Goal: Obtain resource: Download file/media

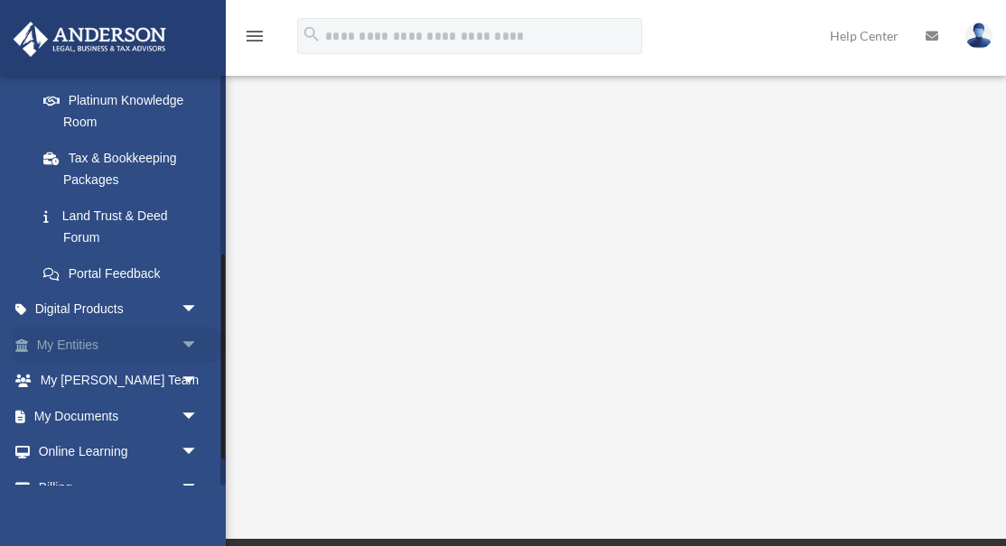
scroll to position [363, 0]
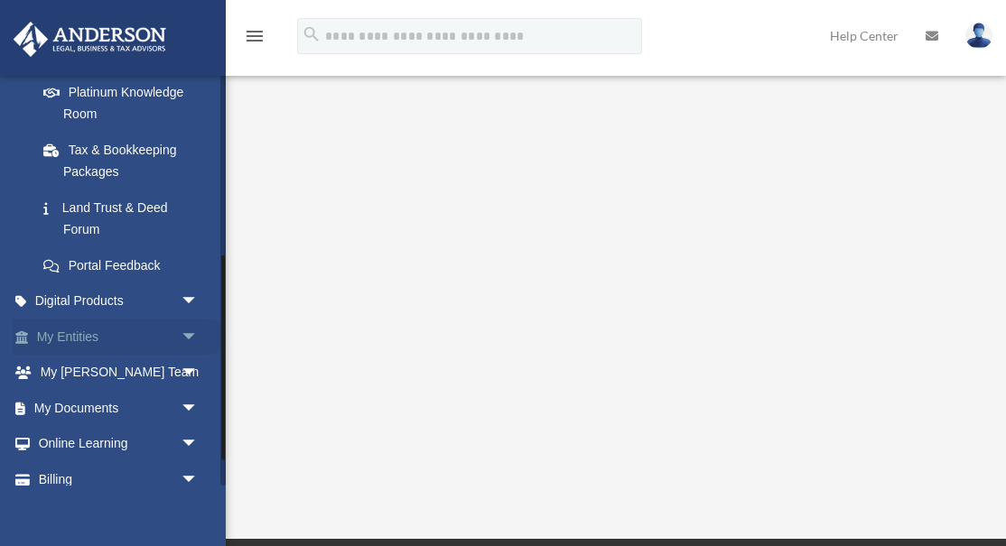
click at [189, 329] on span "arrow_drop_down" at bounding box center [199, 337] width 36 height 37
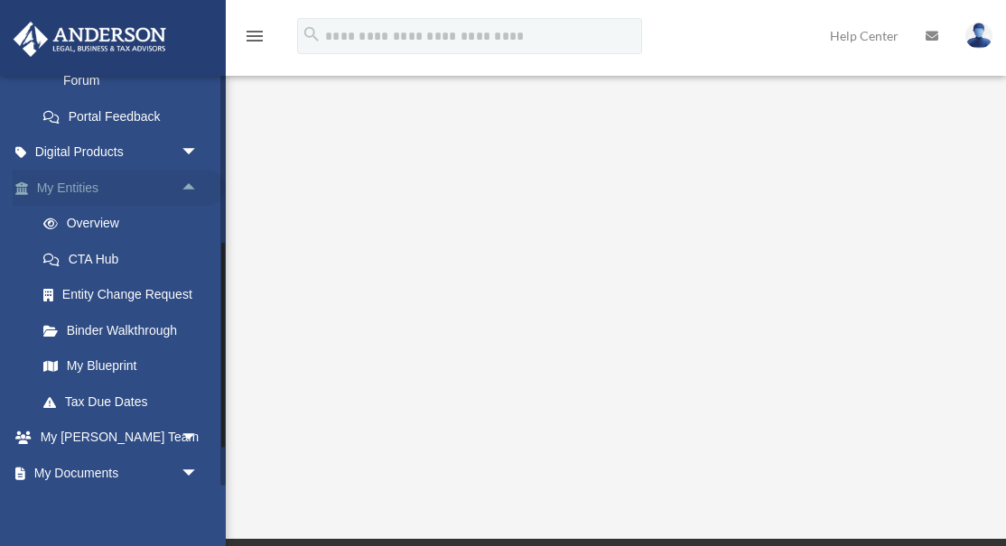
scroll to position [513, 0]
click at [160, 326] on link "Binder Walkthrough" at bounding box center [125, 329] width 200 height 36
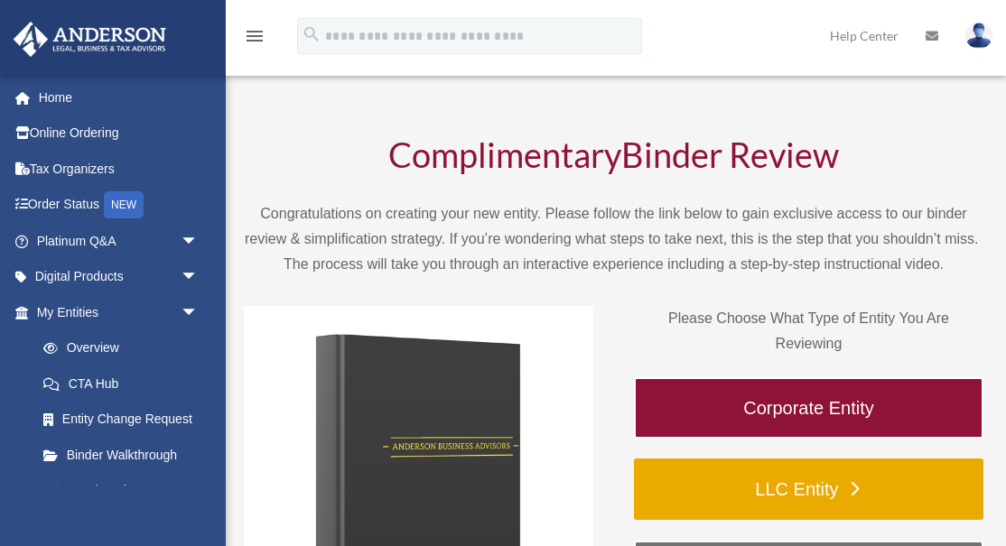
click at [735, 485] on link "LLC Entity" at bounding box center [808, 489] width 349 height 61
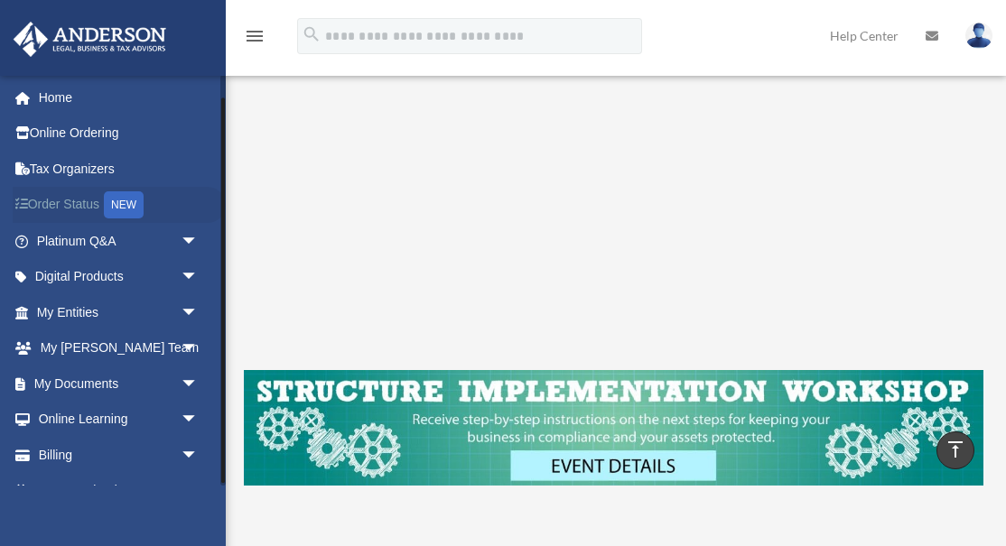
scroll to position [27, 0]
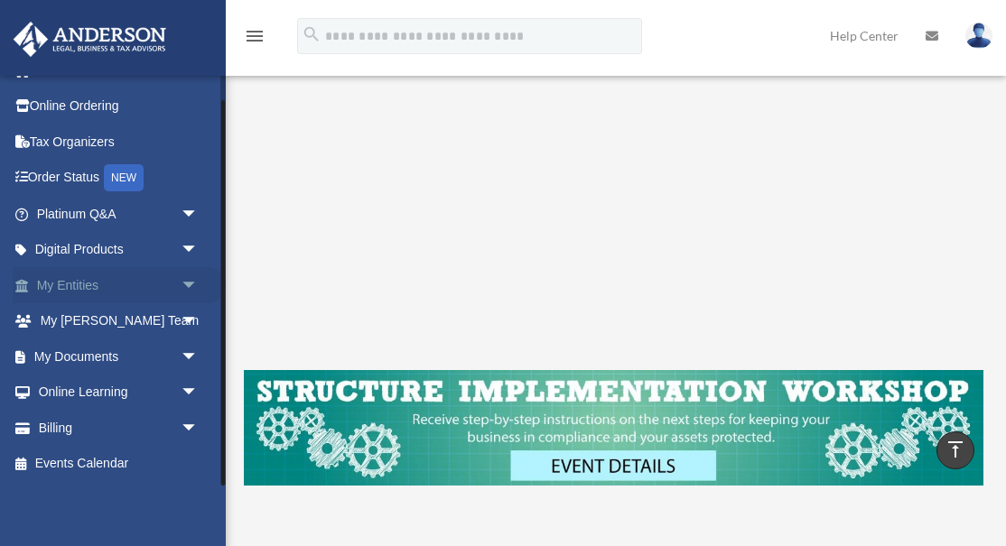
click at [194, 293] on span "arrow_drop_down" at bounding box center [199, 285] width 36 height 37
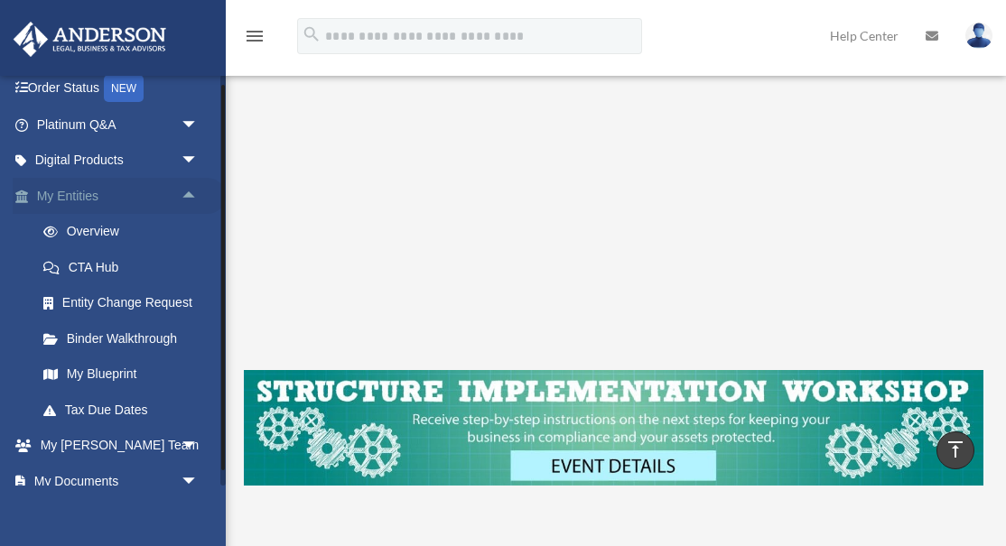
scroll to position [142, 0]
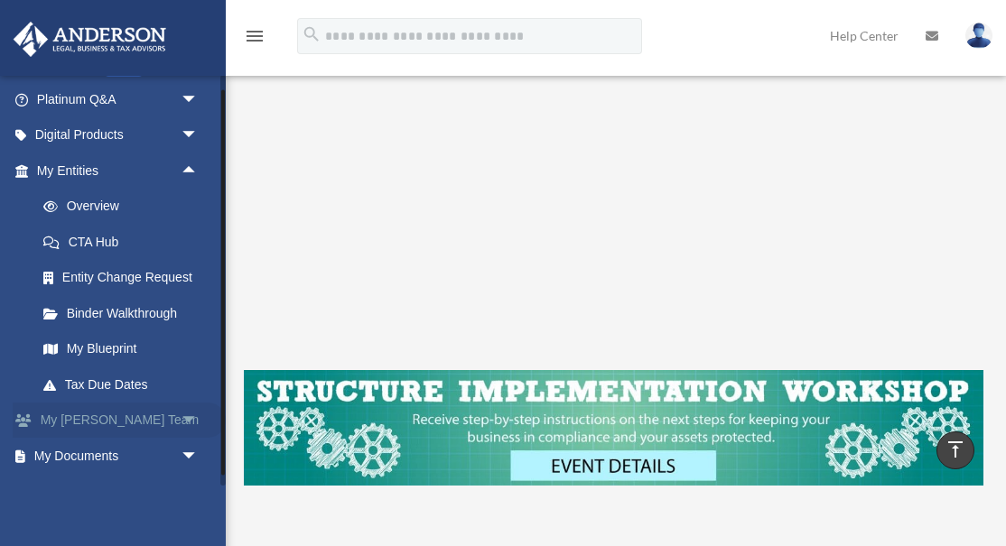
click at [183, 420] on span "arrow_drop_down" at bounding box center [199, 421] width 36 height 37
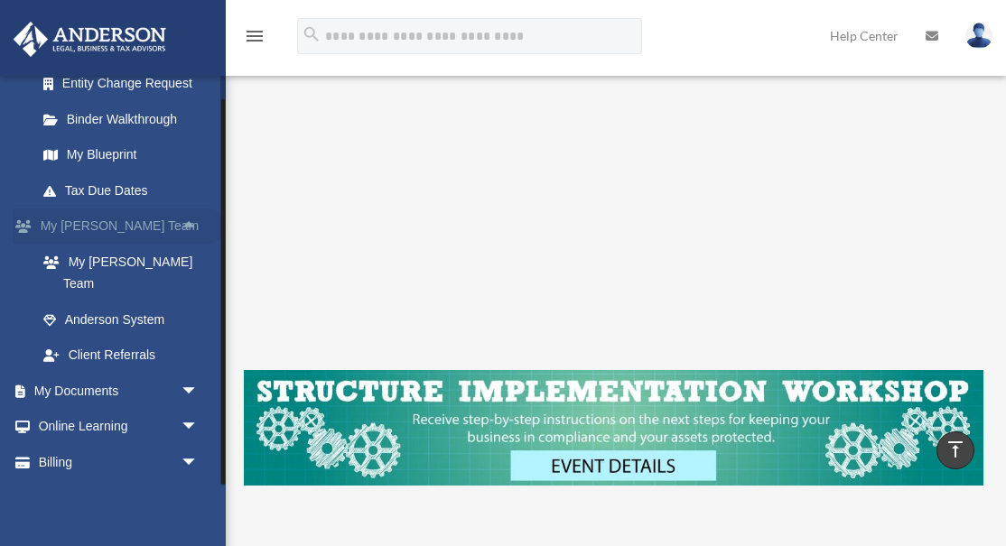
scroll to position [339, 0]
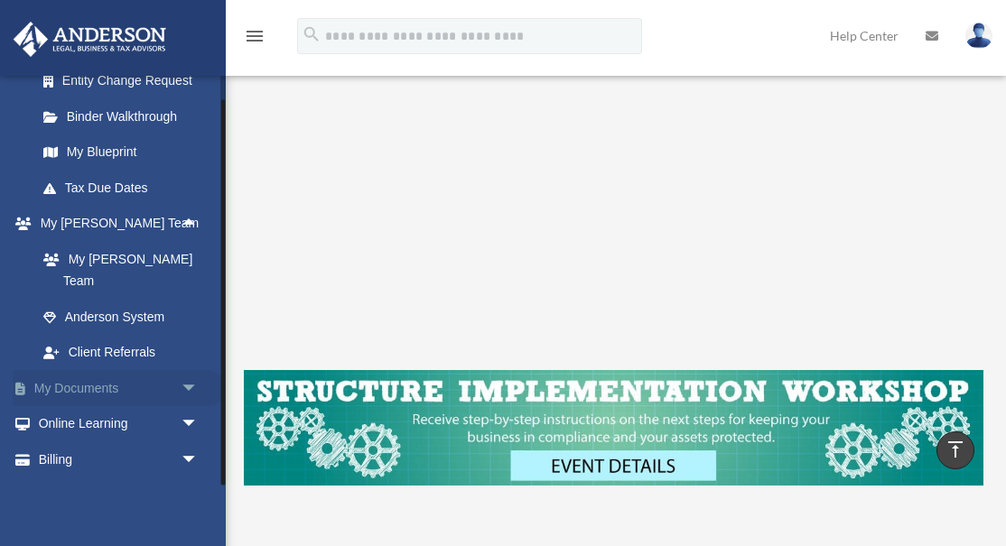
click at [188, 371] on span "arrow_drop_down" at bounding box center [199, 388] width 36 height 37
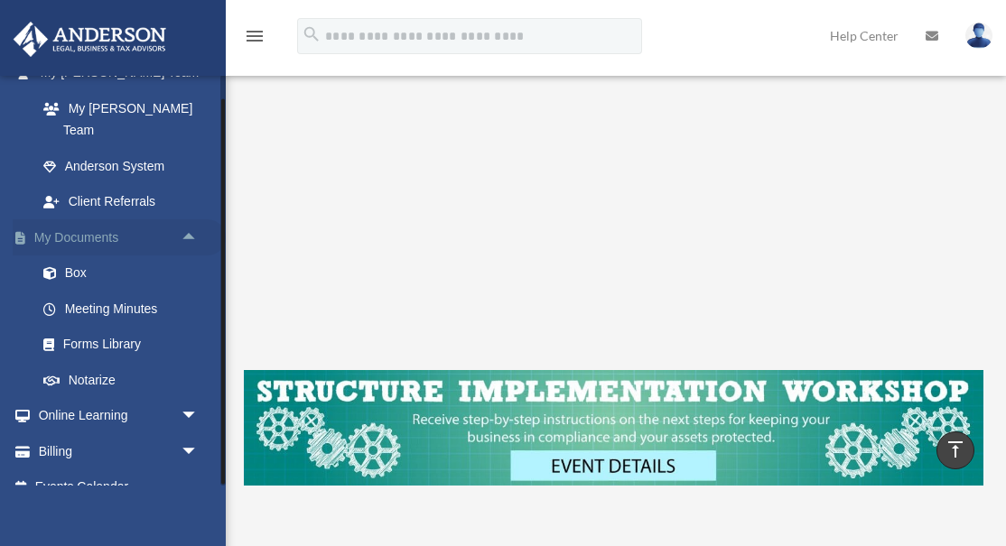
scroll to position [490, 0]
click at [190, 397] on span "arrow_drop_down" at bounding box center [199, 415] width 36 height 37
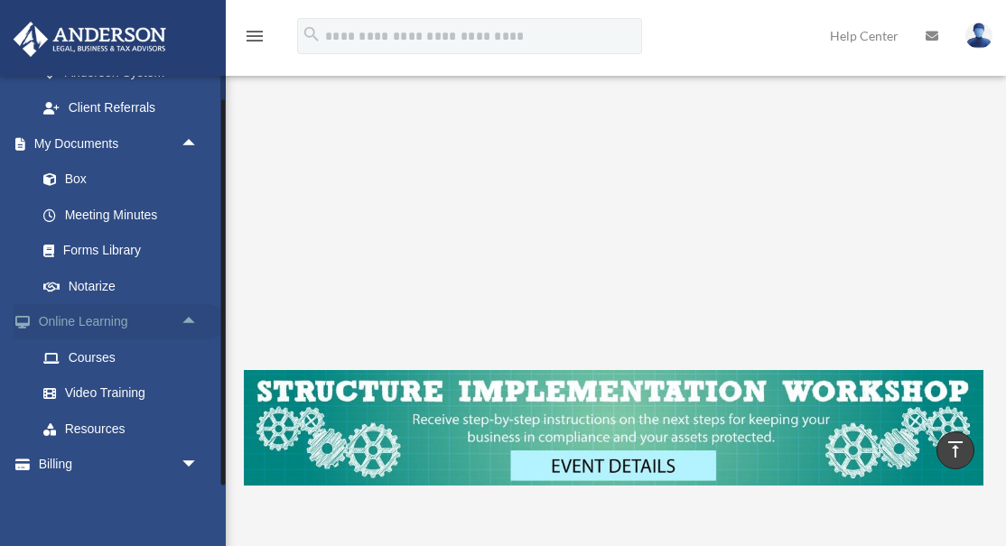
scroll to position [598, 0]
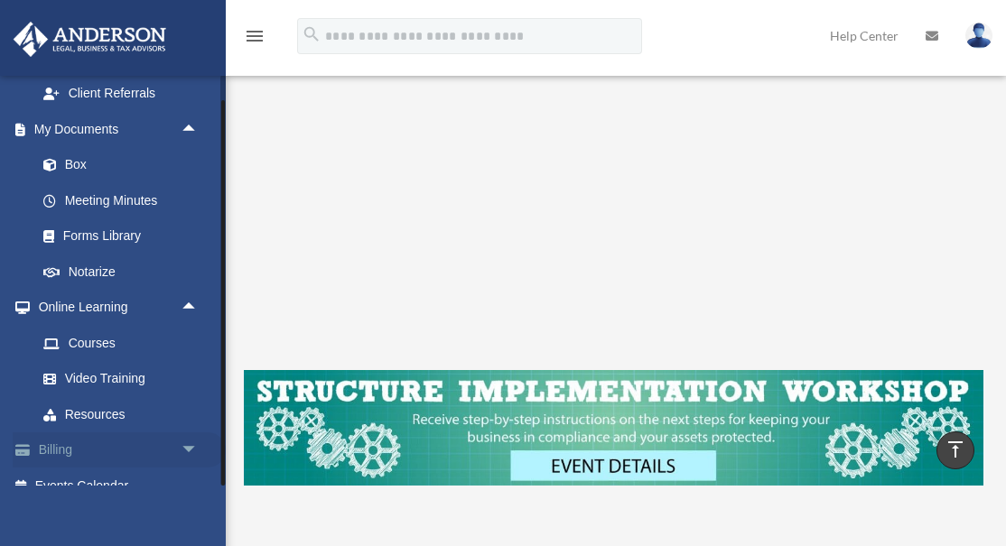
click at [194, 432] on span "arrow_drop_down" at bounding box center [199, 450] width 36 height 37
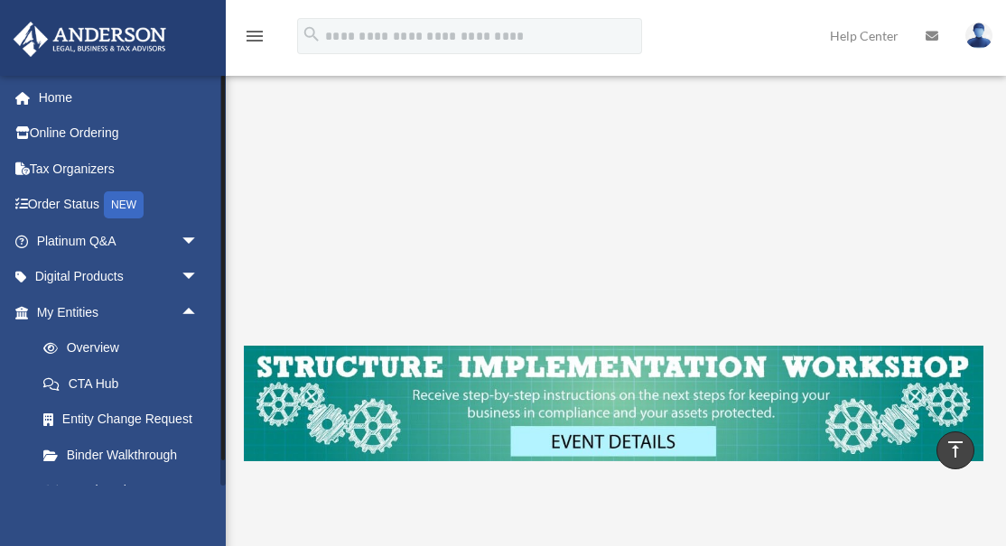
scroll to position [0, 0]
click at [190, 242] on span "arrow_drop_down" at bounding box center [199, 241] width 36 height 37
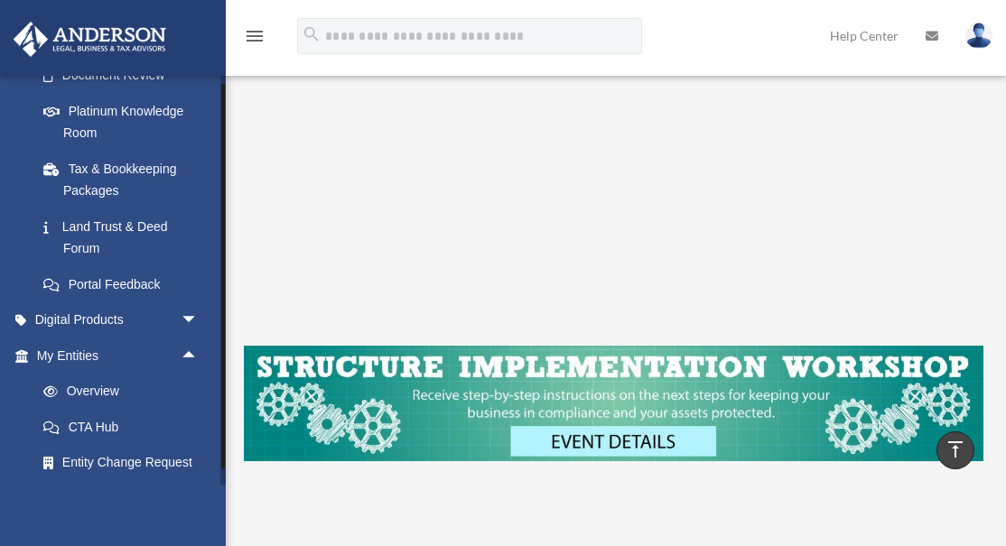
scroll to position [374, 0]
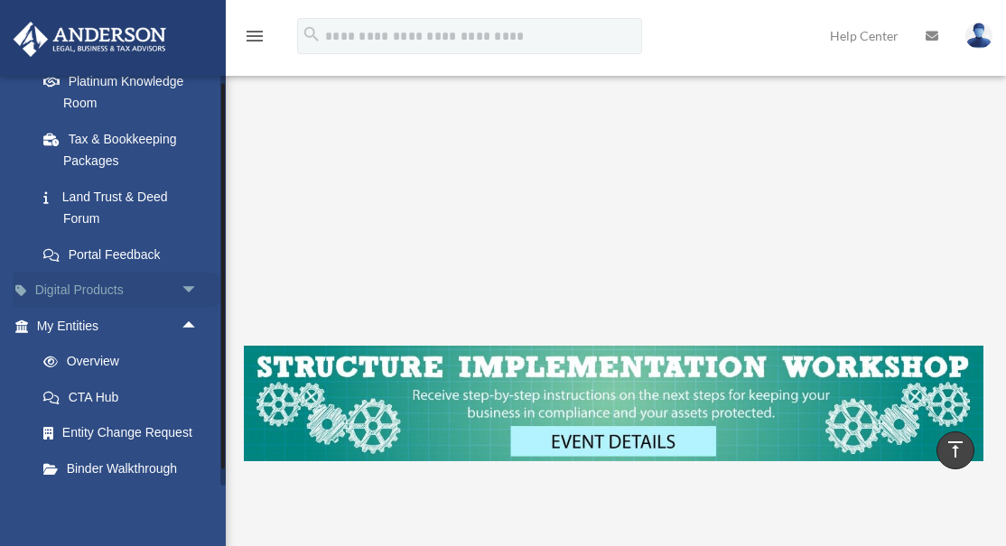
click at [194, 292] on span "arrow_drop_down" at bounding box center [199, 291] width 36 height 37
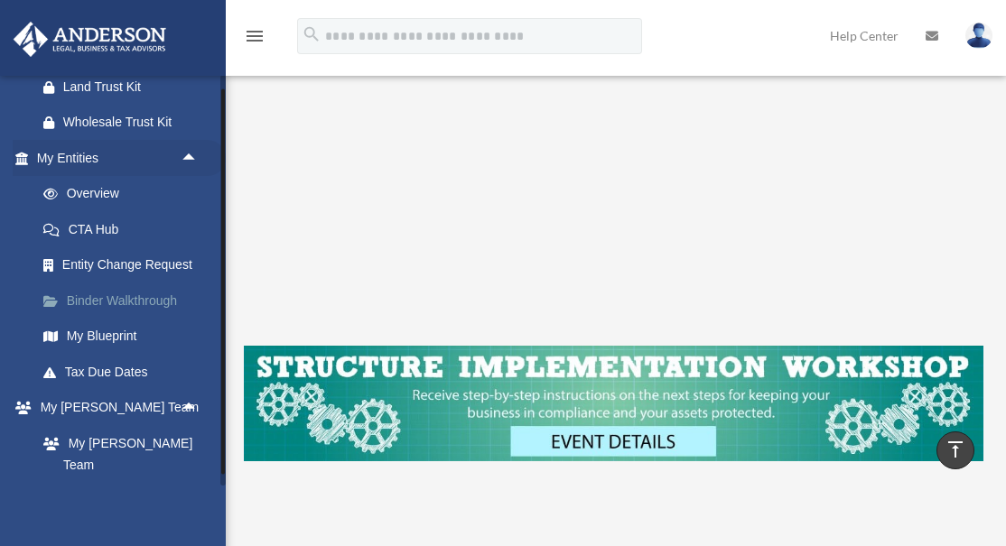
scroll to position [686, 0]
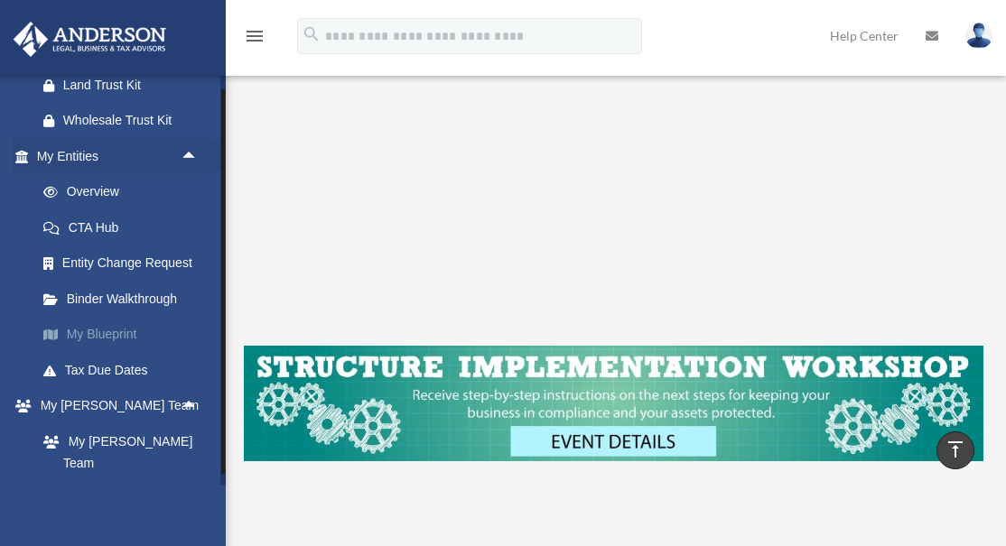
click at [109, 348] on link "My Blueprint" at bounding box center [125, 335] width 200 height 36
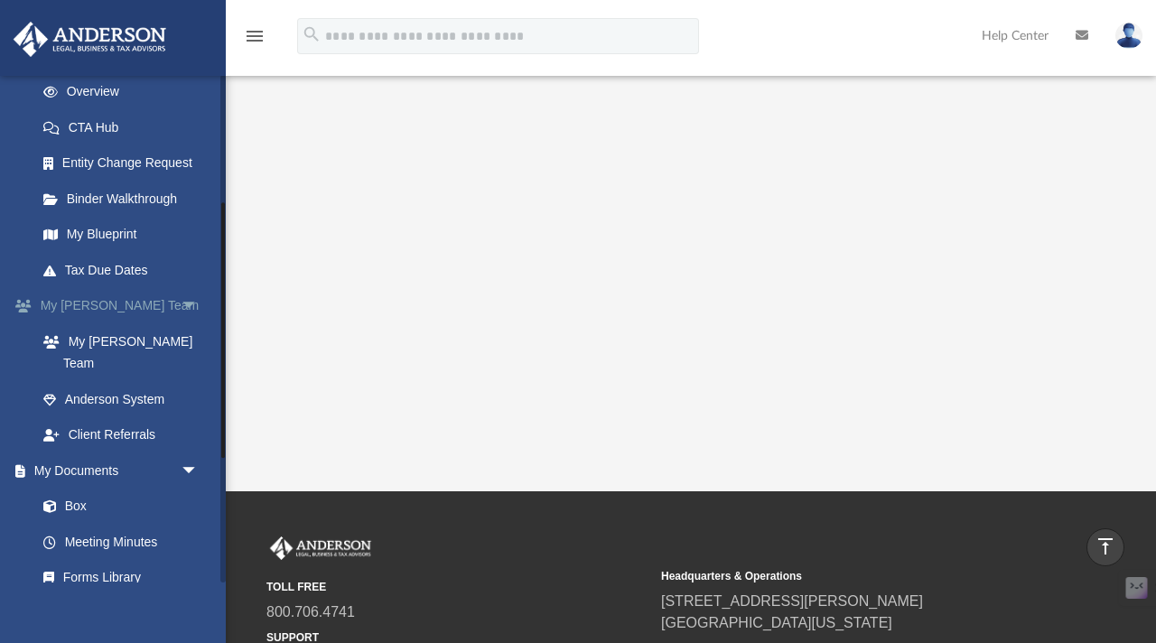
scroll to position [257, 0]
click at [157, 339] on link "My [PERSON_NAME] Team" at bounding box center [125, 351] width 200 height 58
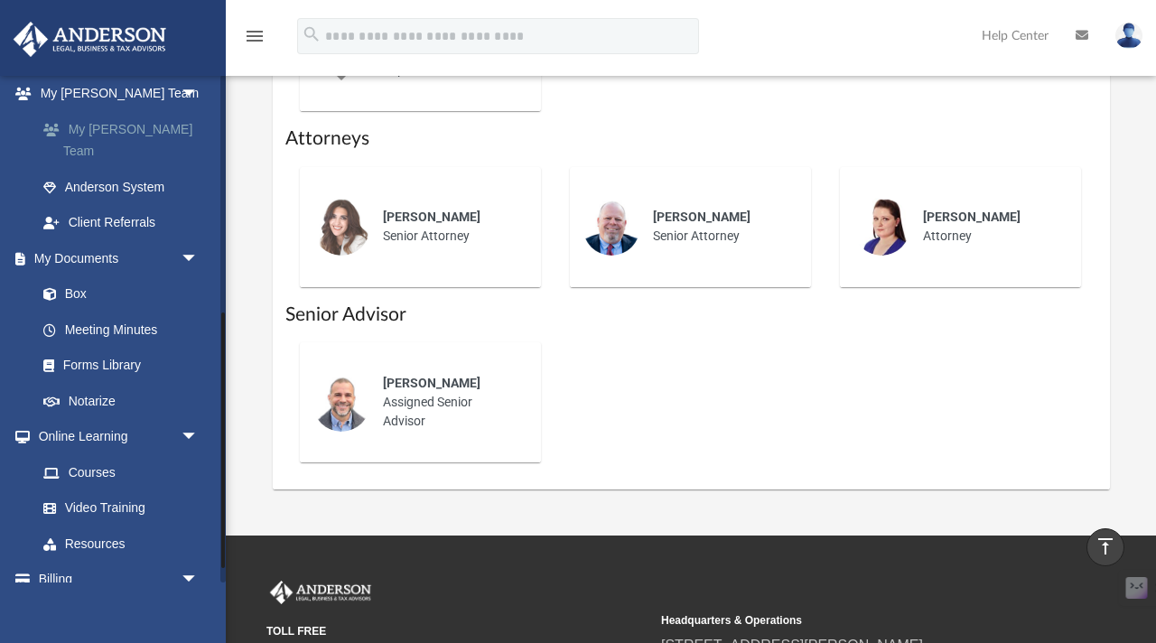
scroll to position [472, 0]
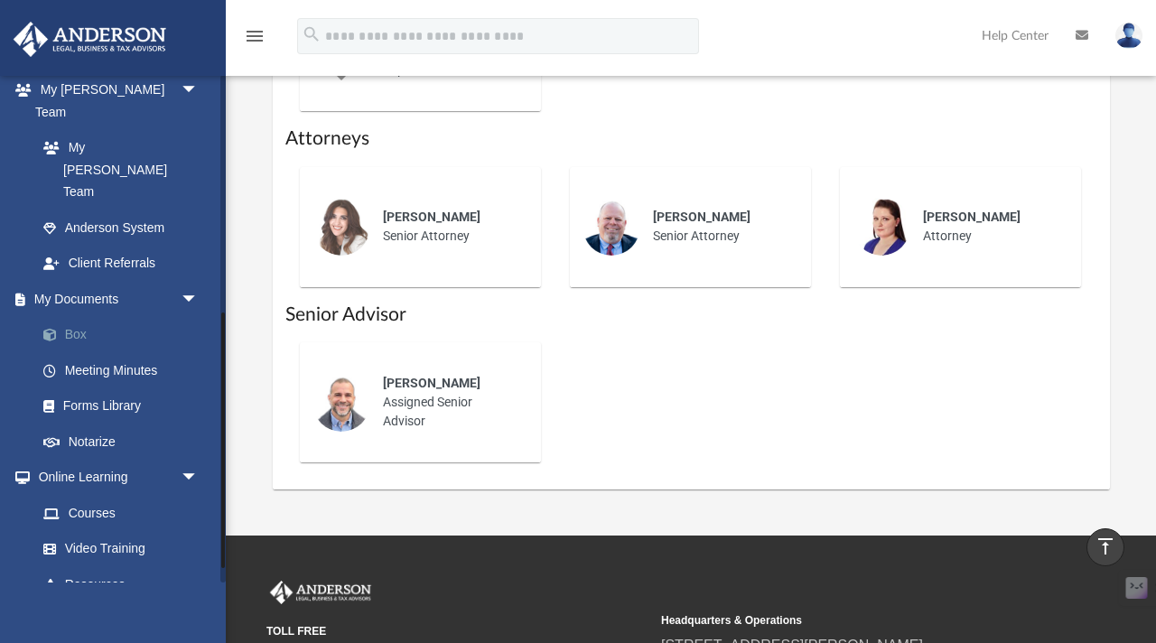
click at [125, 317] on link "Box" at bounding box center [125, 335] width 200 height 36
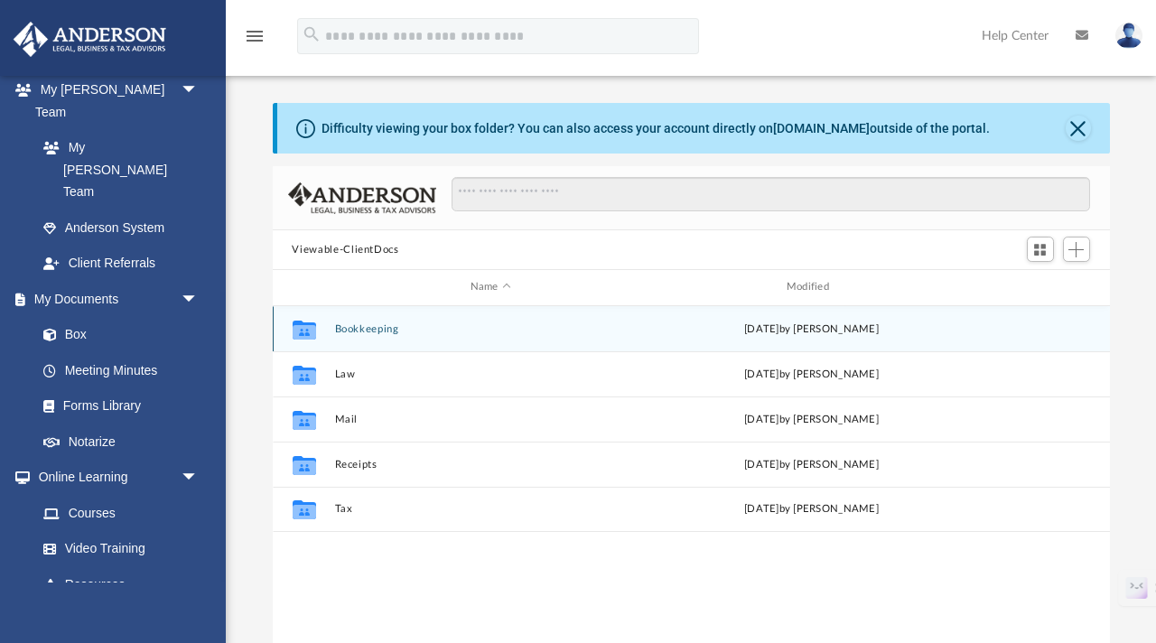
click at [358, 323] on button "Bookkeeping" at bounding box center [490, 329] width 312 height 12
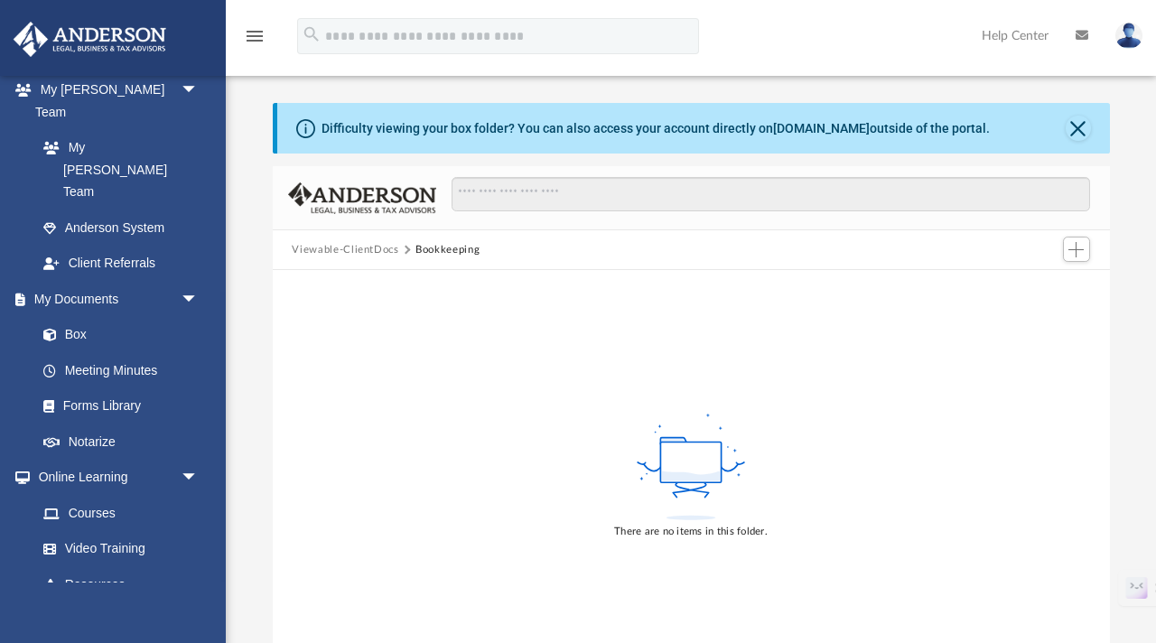
click at [353, 253] on button "Viewable-ClientDocs" at bounding box center [345, 250] width 107 height 16
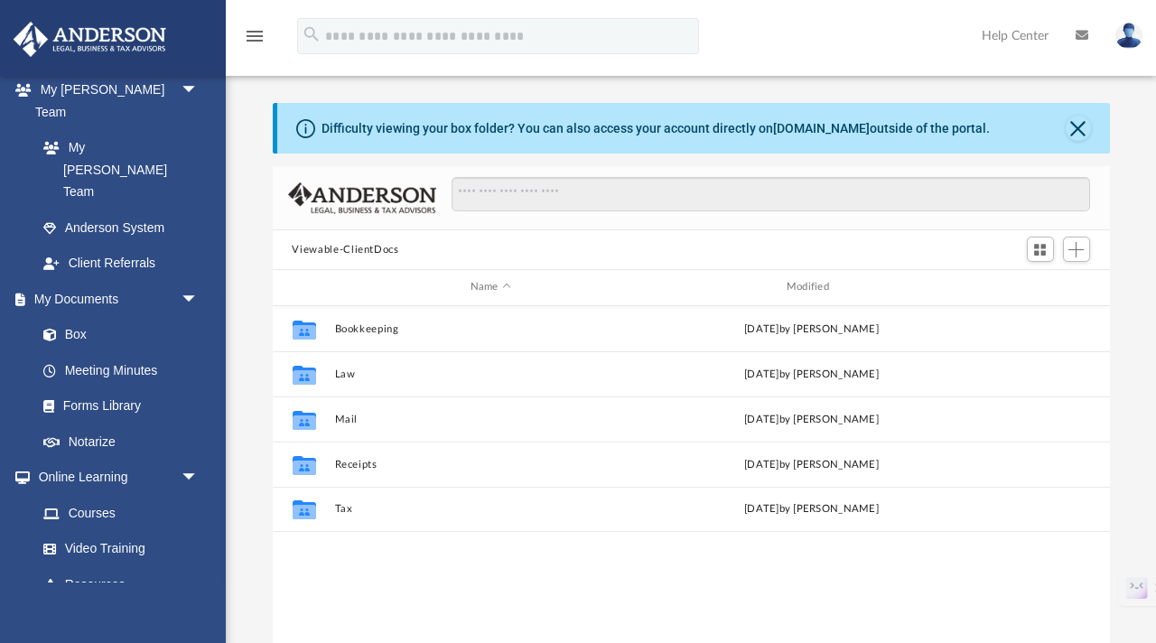
scroll to position [410, 837]
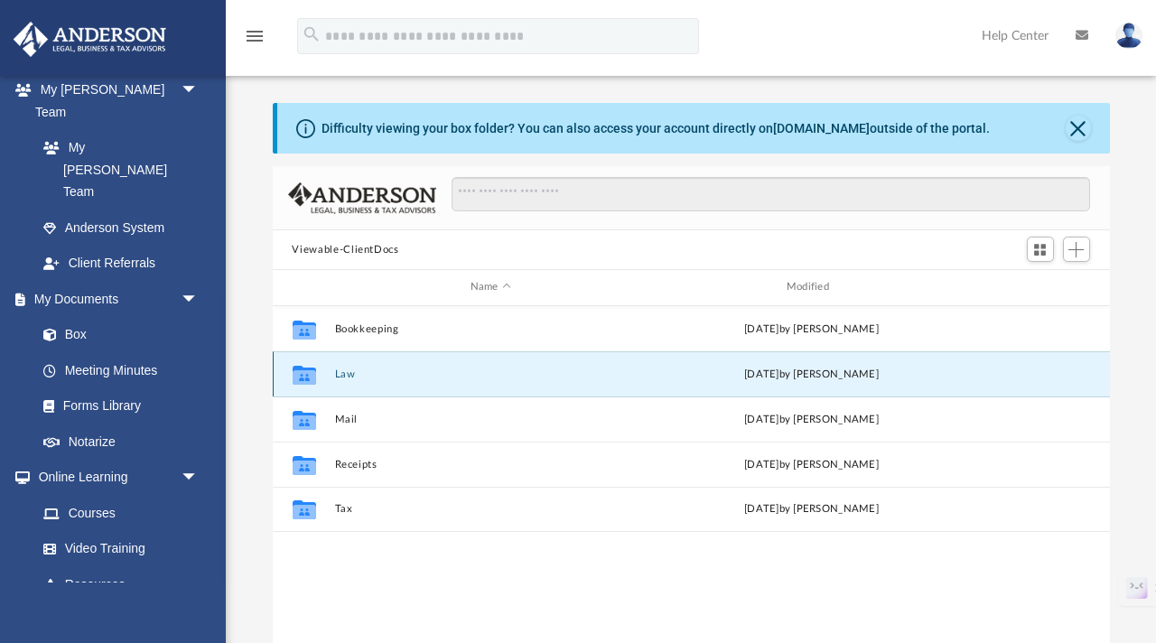
click at [346, 377] on button "Law" at bounding box center [490, 374] width 312 height 12
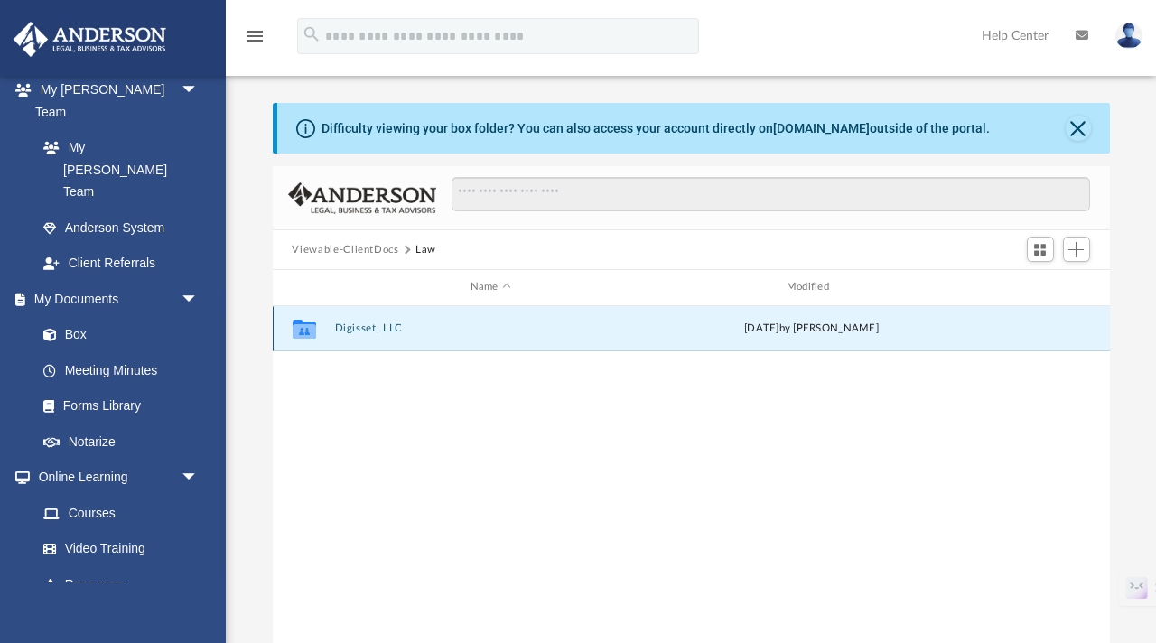
click at [352, 325] on button "Digisset, LLC" at bounding box center [490, 328] width 312 height 12
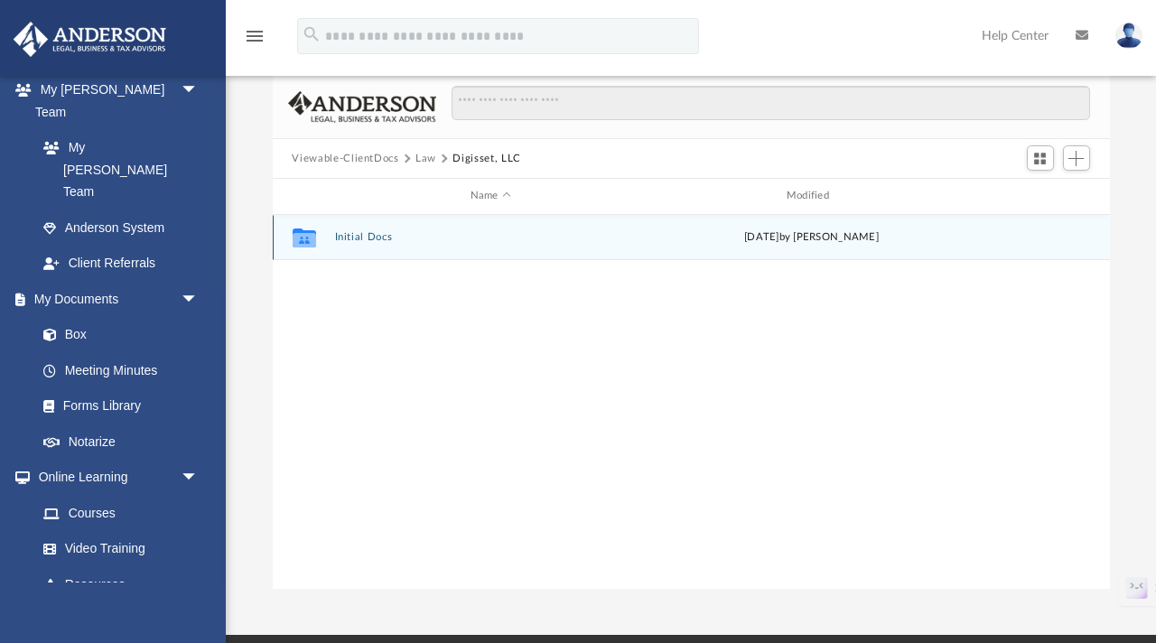
scroll to position [99, 0]
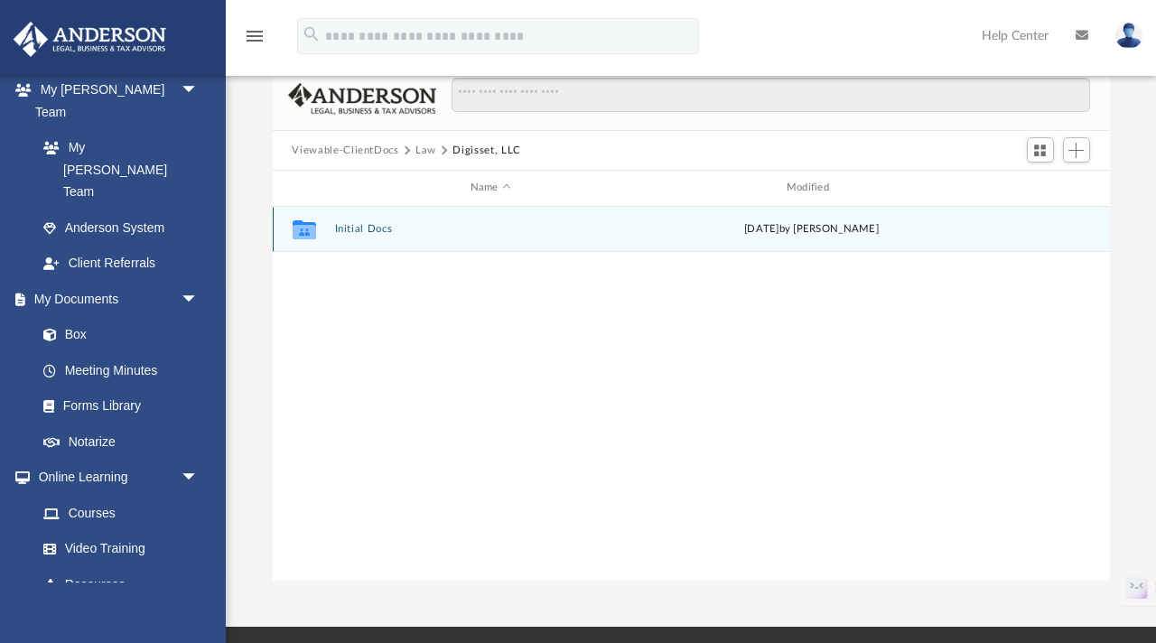
click at [363, 228] on button "Initial Docs" at bounding box center [490, 229] width 312 height 12
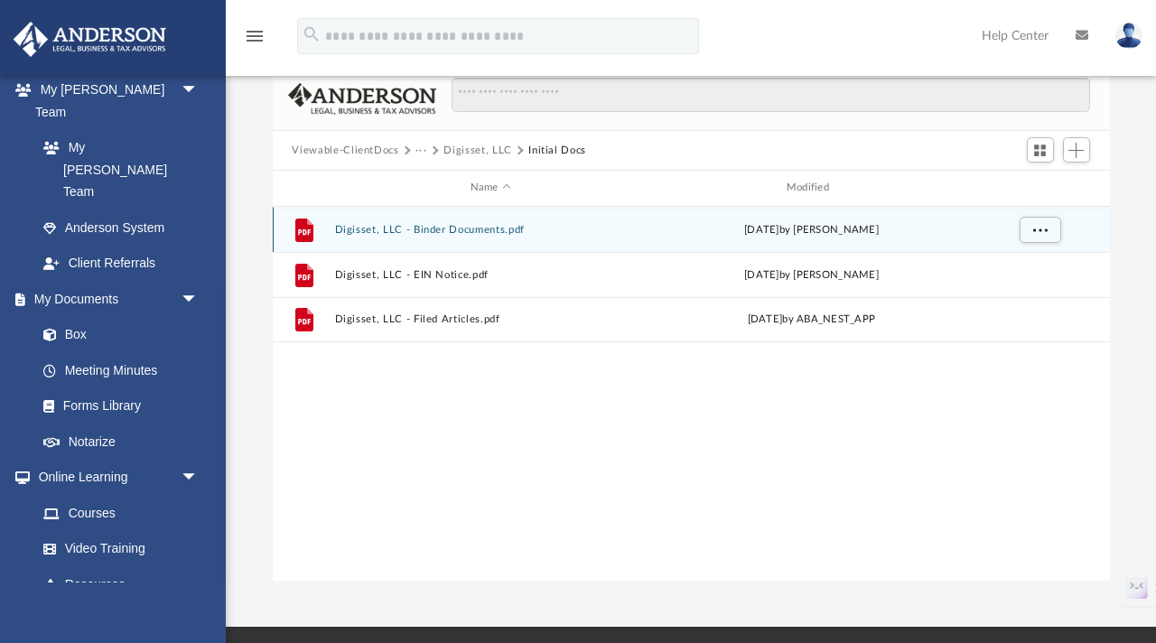
click at [466, 228] on button "Digisset, LLC - Binder Documents.pdf" at bounding box center [490, 230] width 312 height 12
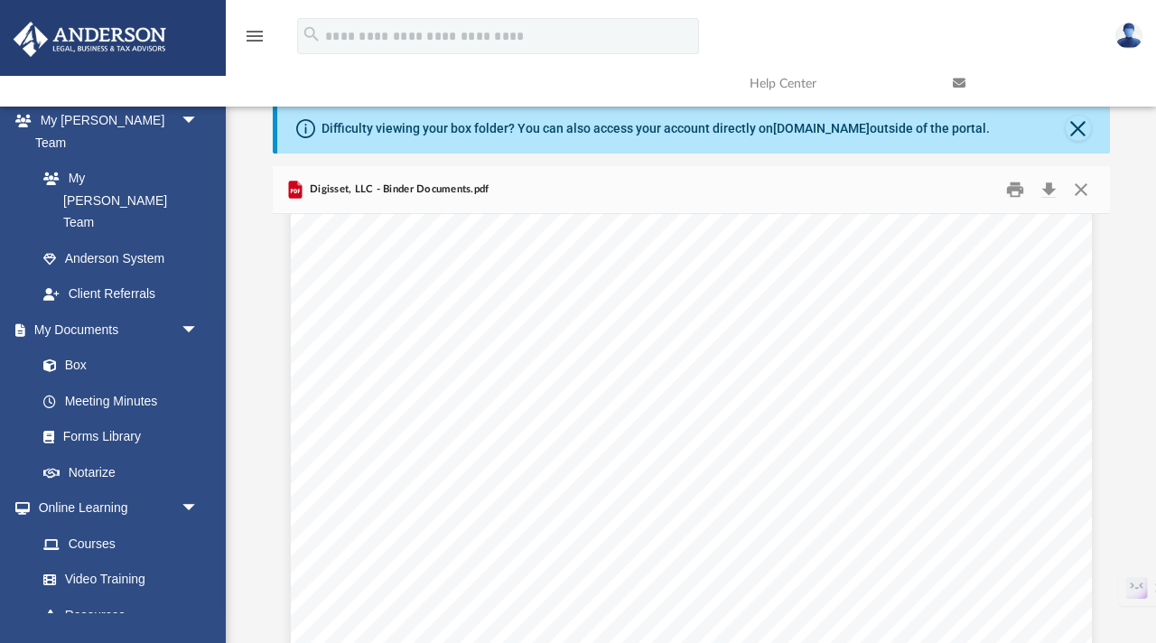
scroll to position [67683, 0]
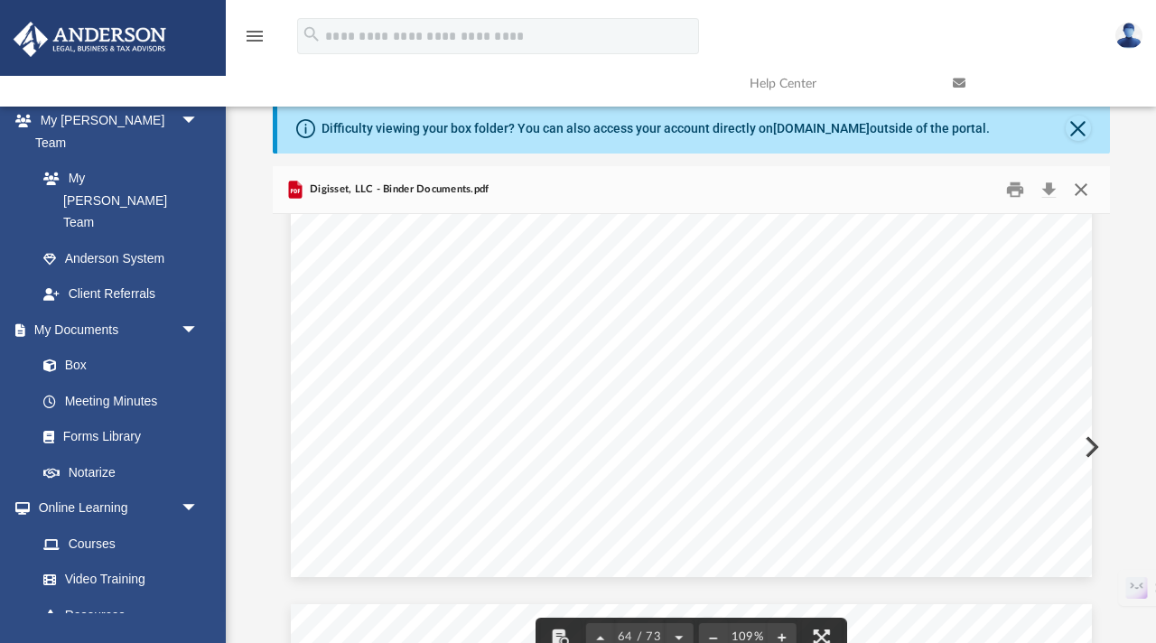
click at [1005, 194] on button "Close" at bounding box center [1080, 190] width 33 height 28
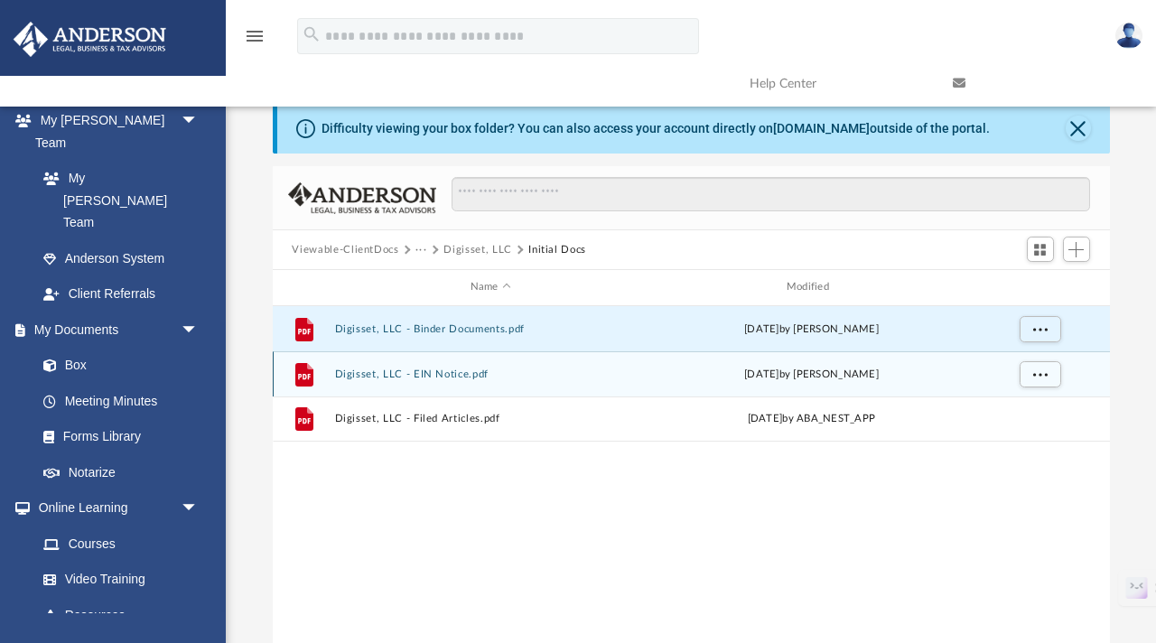
click at [470, 371] on button "Digisset, LLC - EIN Notice.pdf" at bounding box center [490, 374] width 312 height 12
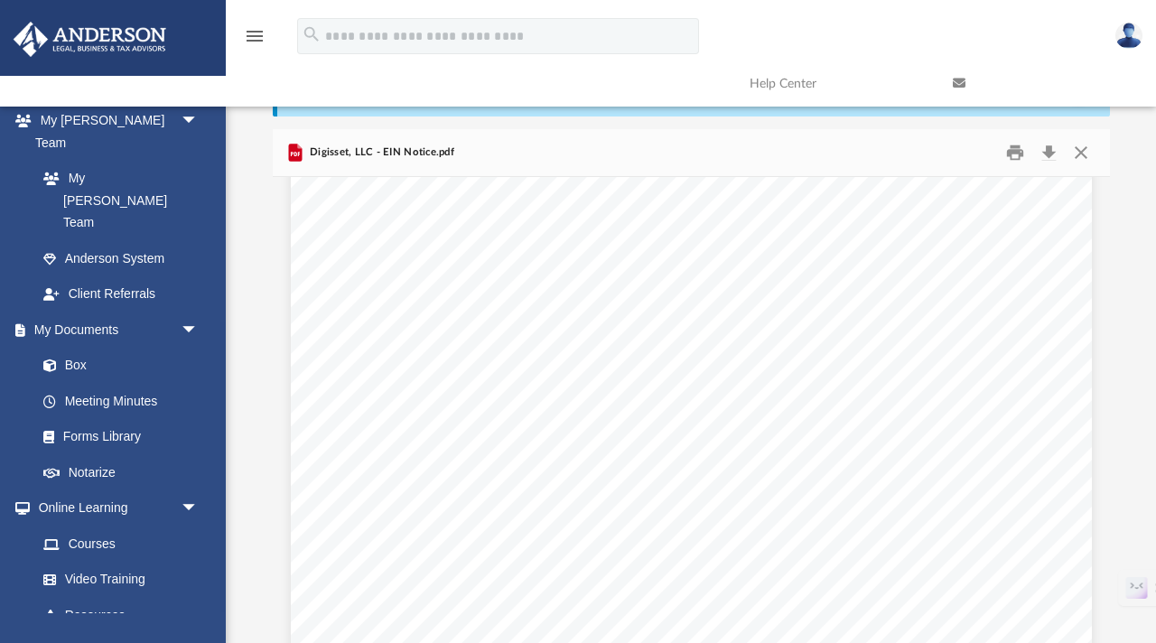
scroll to position [1854, 0]
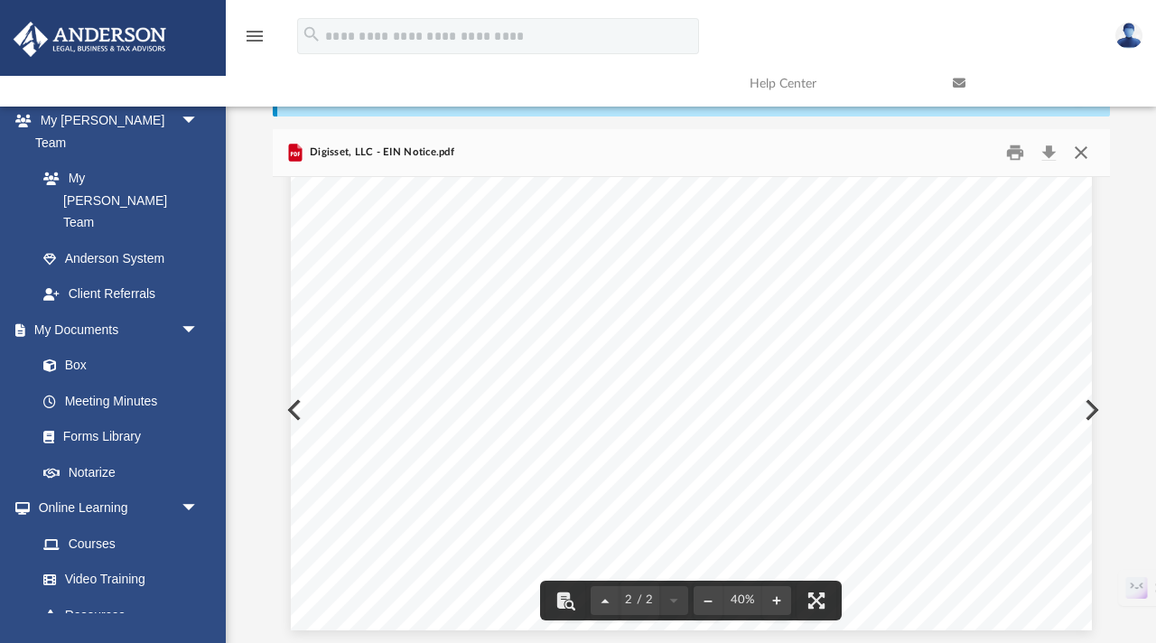
click at [1005, 147] on button "Close" at bounding box center [1080, 153] width 33 height 28
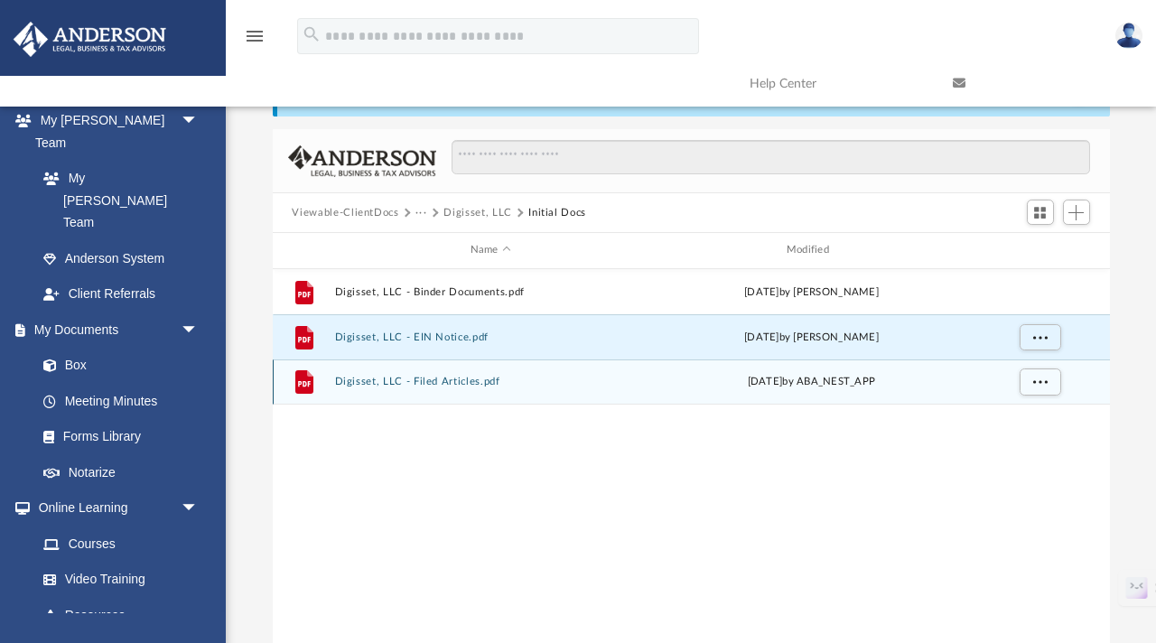
click at [453, 380] on button "Digisset, LLC - Filed Articles.pdf" at bounding box center [490, 382] width 312 height 12
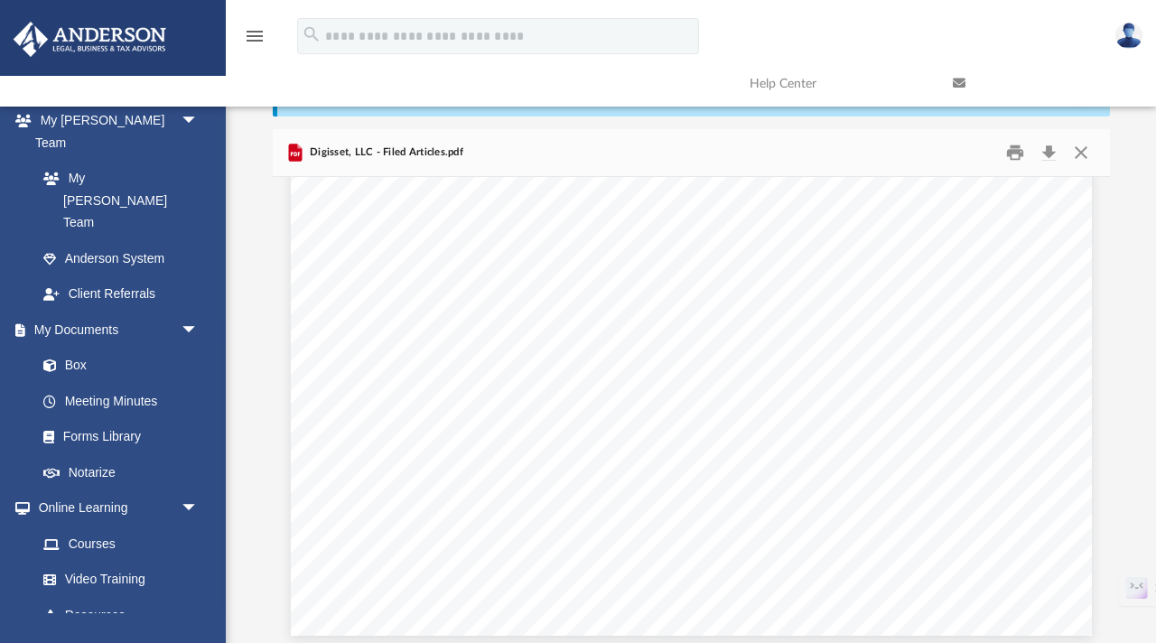
scroll to position [3787, 0]
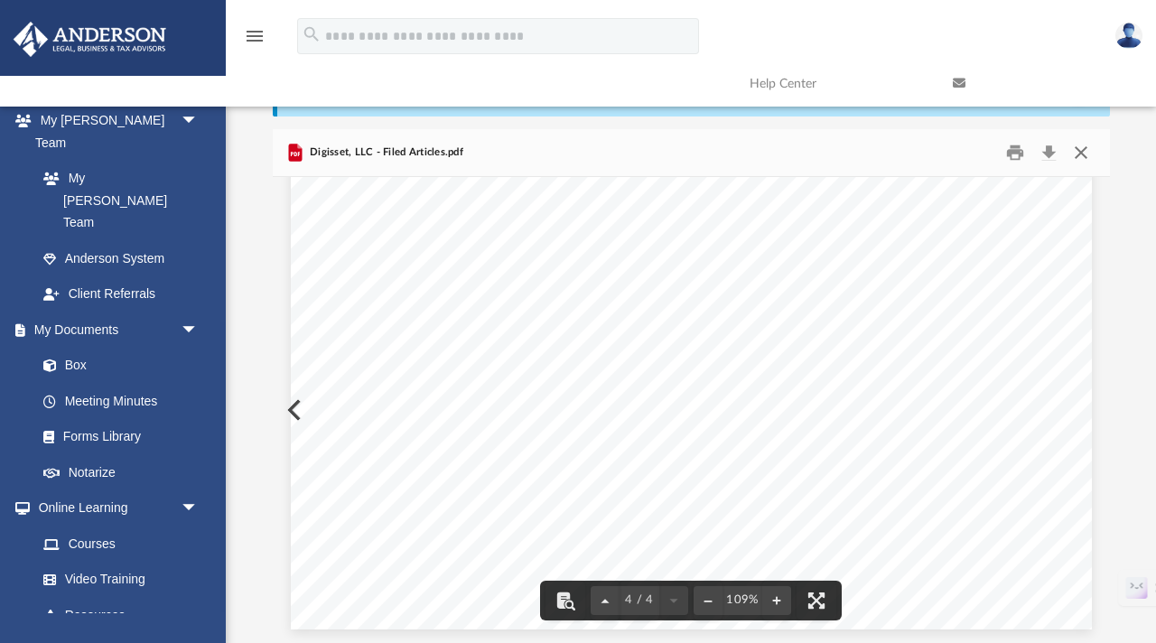
click at [1005, 150] on button "Close" at bounding box center [1080, 153] width 33 height 28
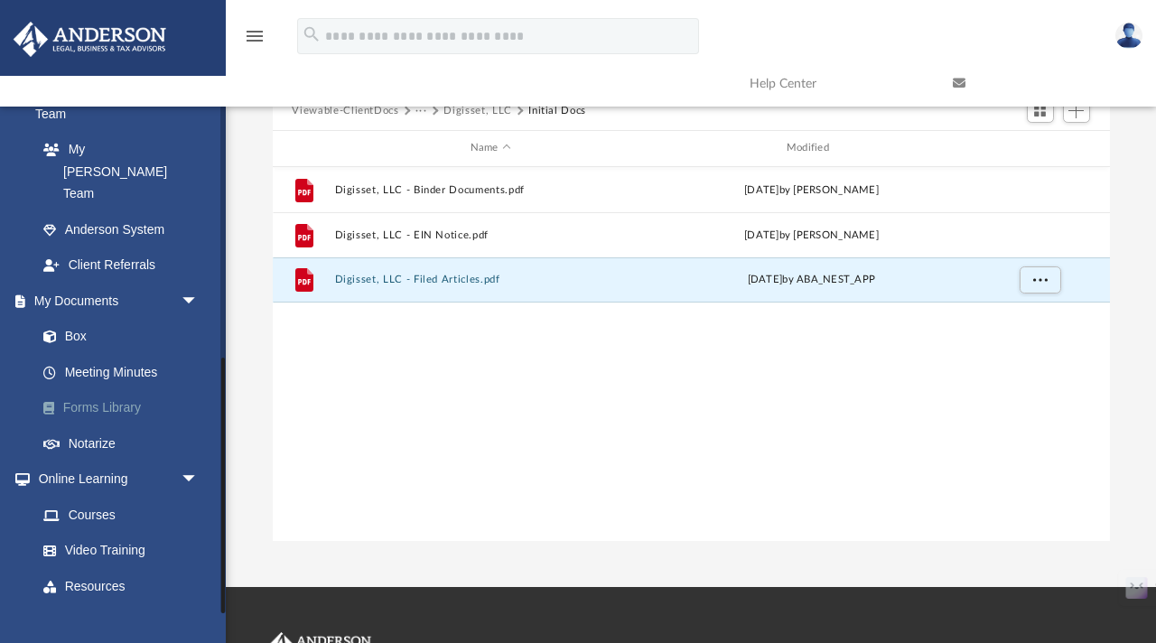
scroll to position [153, 0]
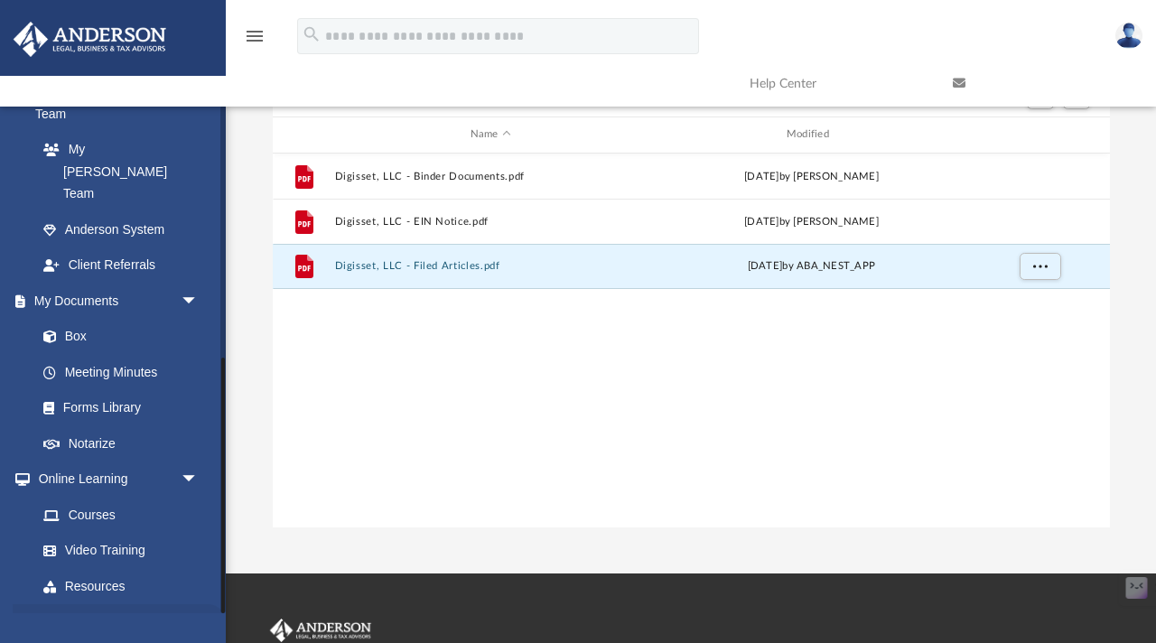
click at [195, 545] on span "arrow_drop_down" at bounding box center [199, 622] width 36 height 37
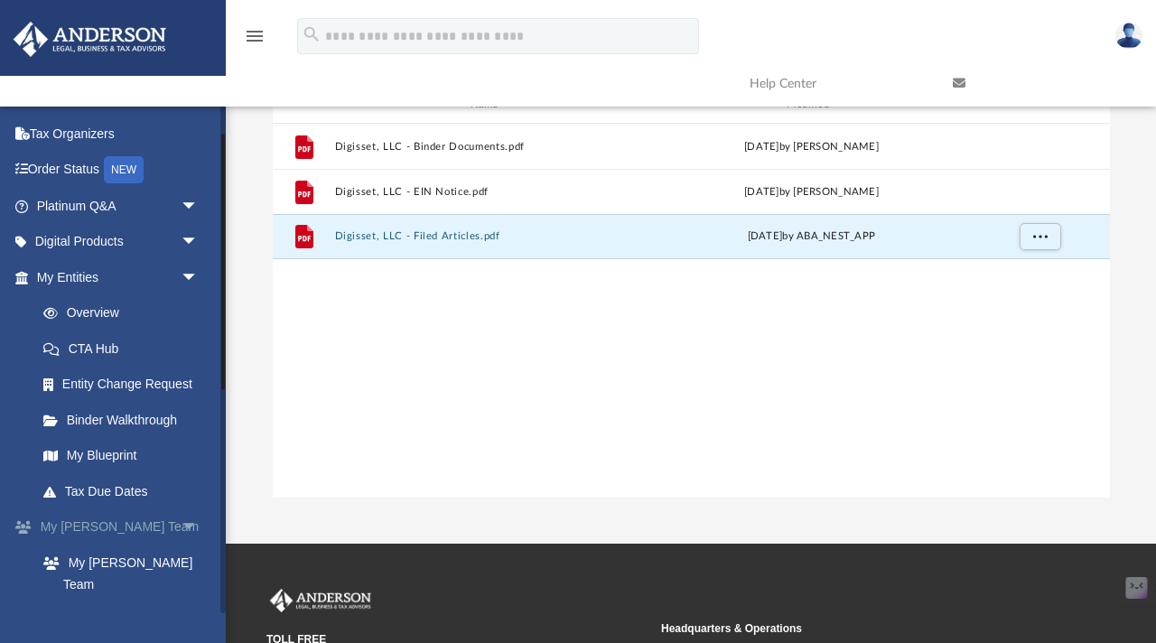
scroll to position [62, 0]
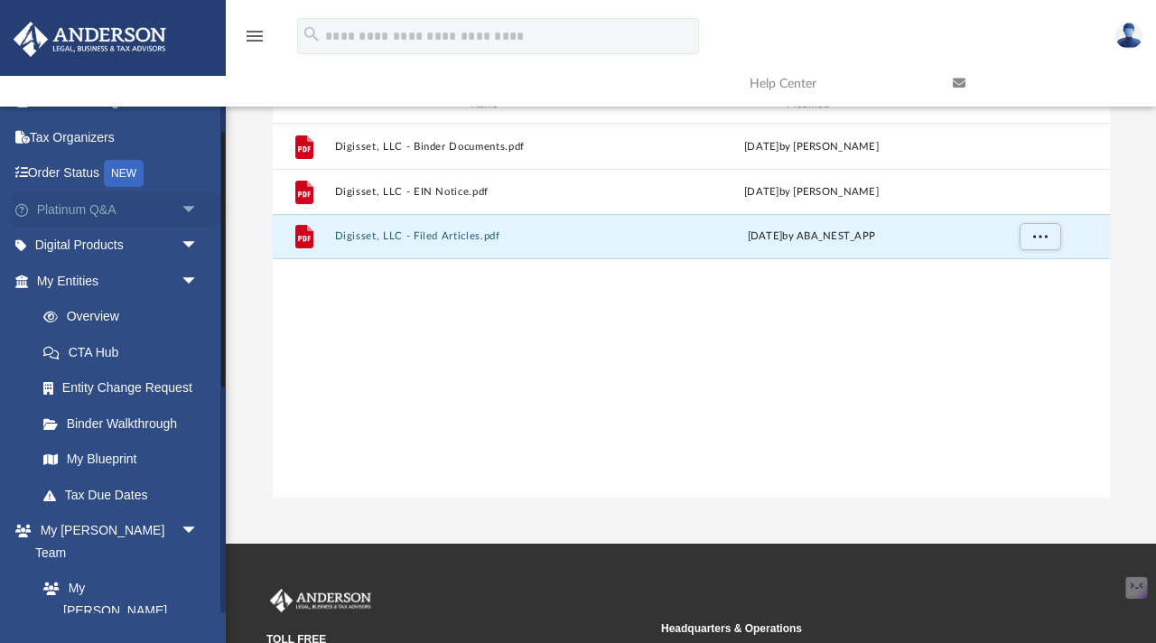
click at [189, 209] on span "arrow_drop_down" at bounding box center [199, 209] width 36 height 37
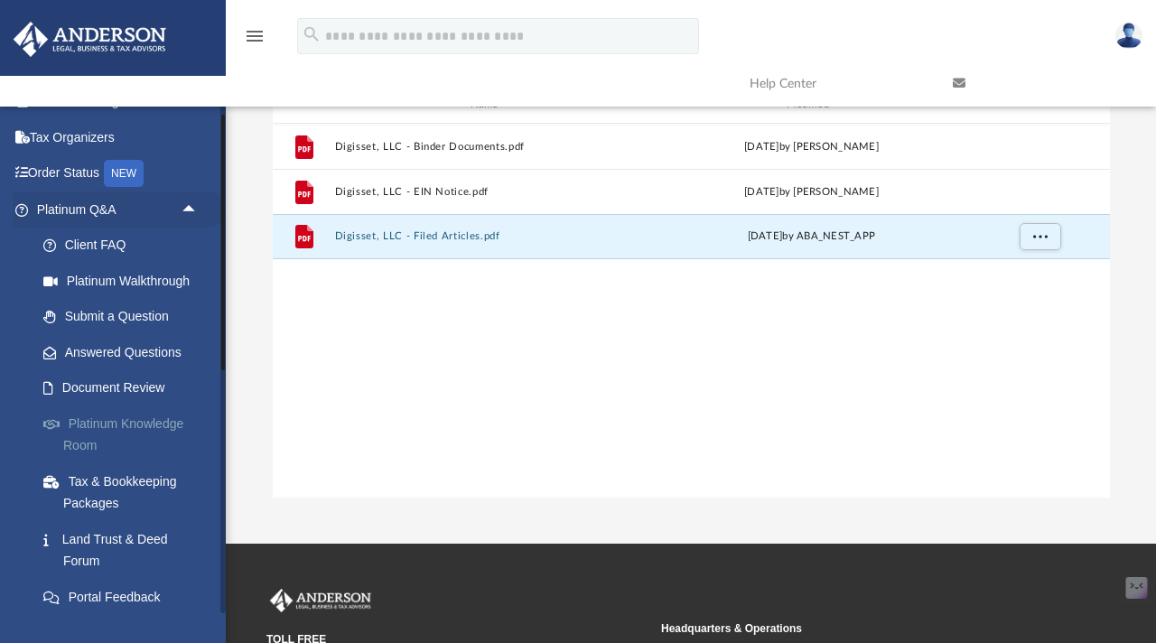
scroll to position [0, 0]
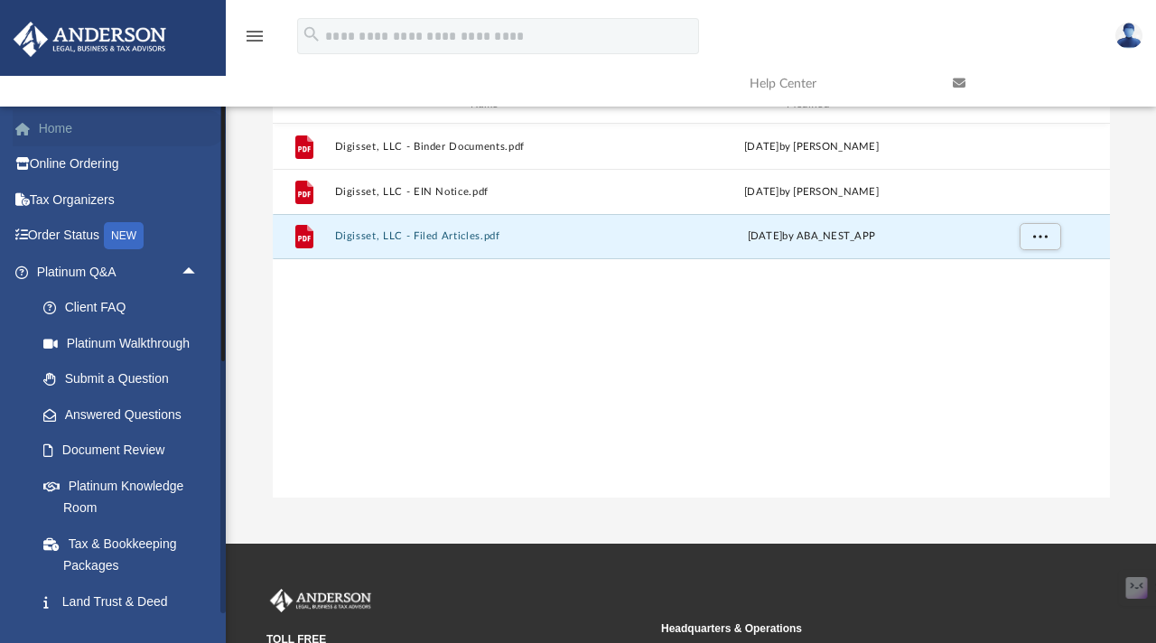
click at [59, 128] on link "Home" at bounding box center [119, 128] width 213 height 36
